Goal: Find specific page/section: Find specific page/section

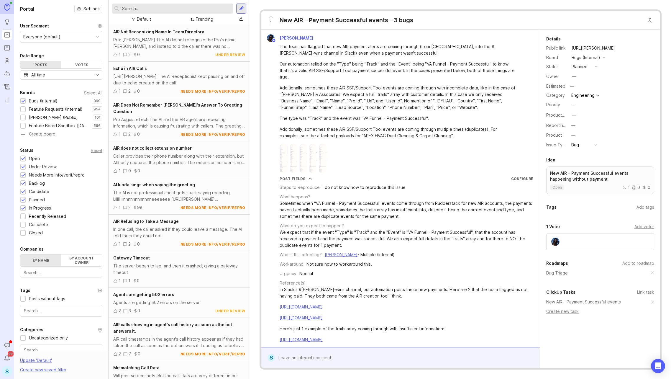
click at [201, 20] on div "Trending" at bounding box center [205, 19] width 18 height 6
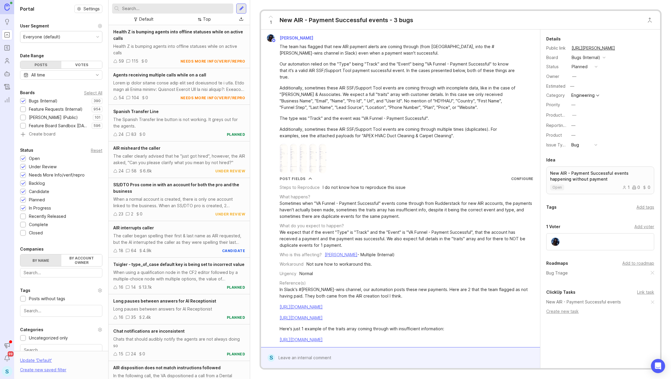
click at [200, 17] on div "Top" at bounding box center [205, 19] width 18 height 8
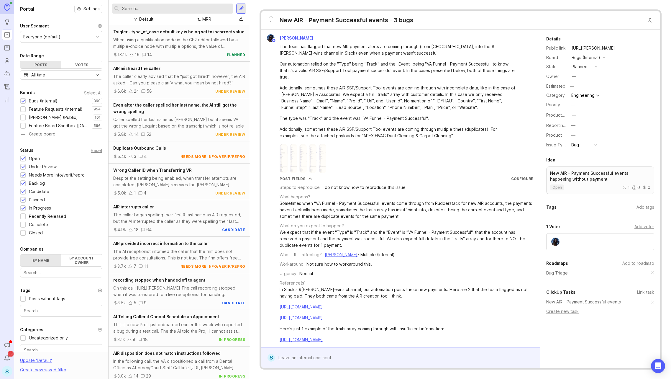
click at [177, 47] on div "When using a qualification node in the CF2 editor followed by a multiple-choice…" at bounding box center [179, 43] width 132 height 13
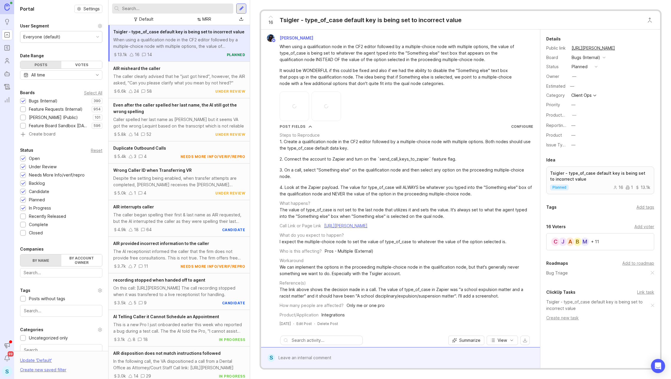
click at [176, 81] on div "The caller clearly advised that he "just got hired", however, the AIR asked, "C…" at bounding box center [179, 79] width 132 height 13
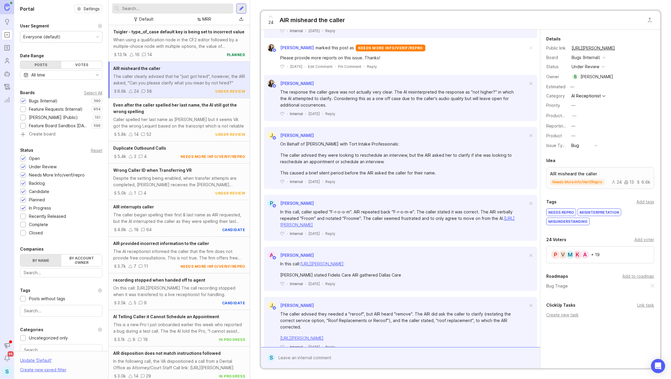
scroll to position [3356, 0]
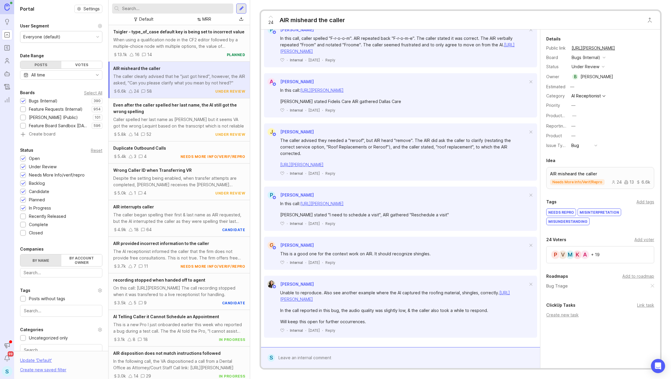
click at [9, 131] on nav "Ideas Portal Roadmaps Users Autopilot Changelog Reporting Announcements Notific…" at bounding box center [7, 189] width 14 height 379
click at [5, 63] on icon "Users" at bounding box center [7, 60] width 6 height 7
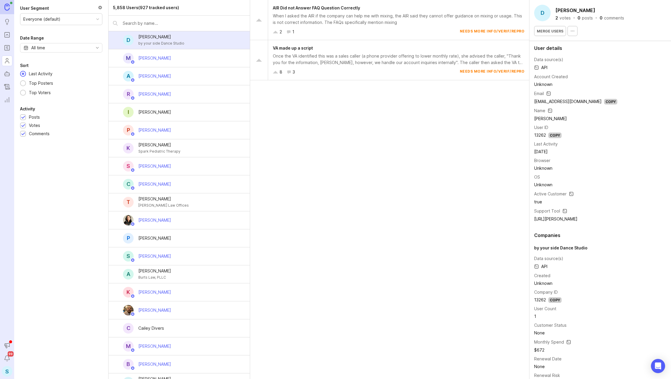
click at [151, 26] on input "text" at bounding box center [184, 23] width 123 height 6
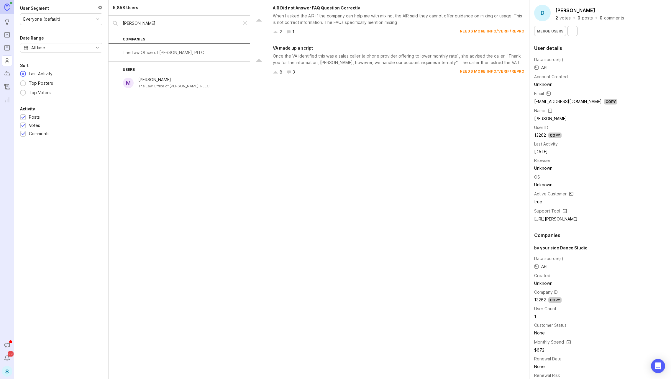
type input "[PERSON_NAME]"
click at [151, 80] on div "[PERSON_NAME]" at bounding box center [173, 79] width 71 height 6
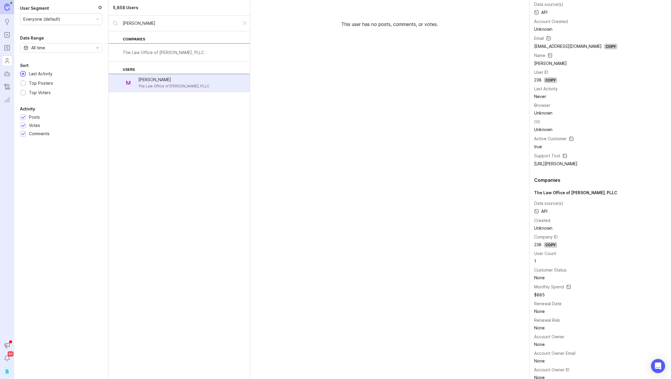
scroll to position [97, 0]
